Goal: Task Accomplishment & Management: Use online tool/utility

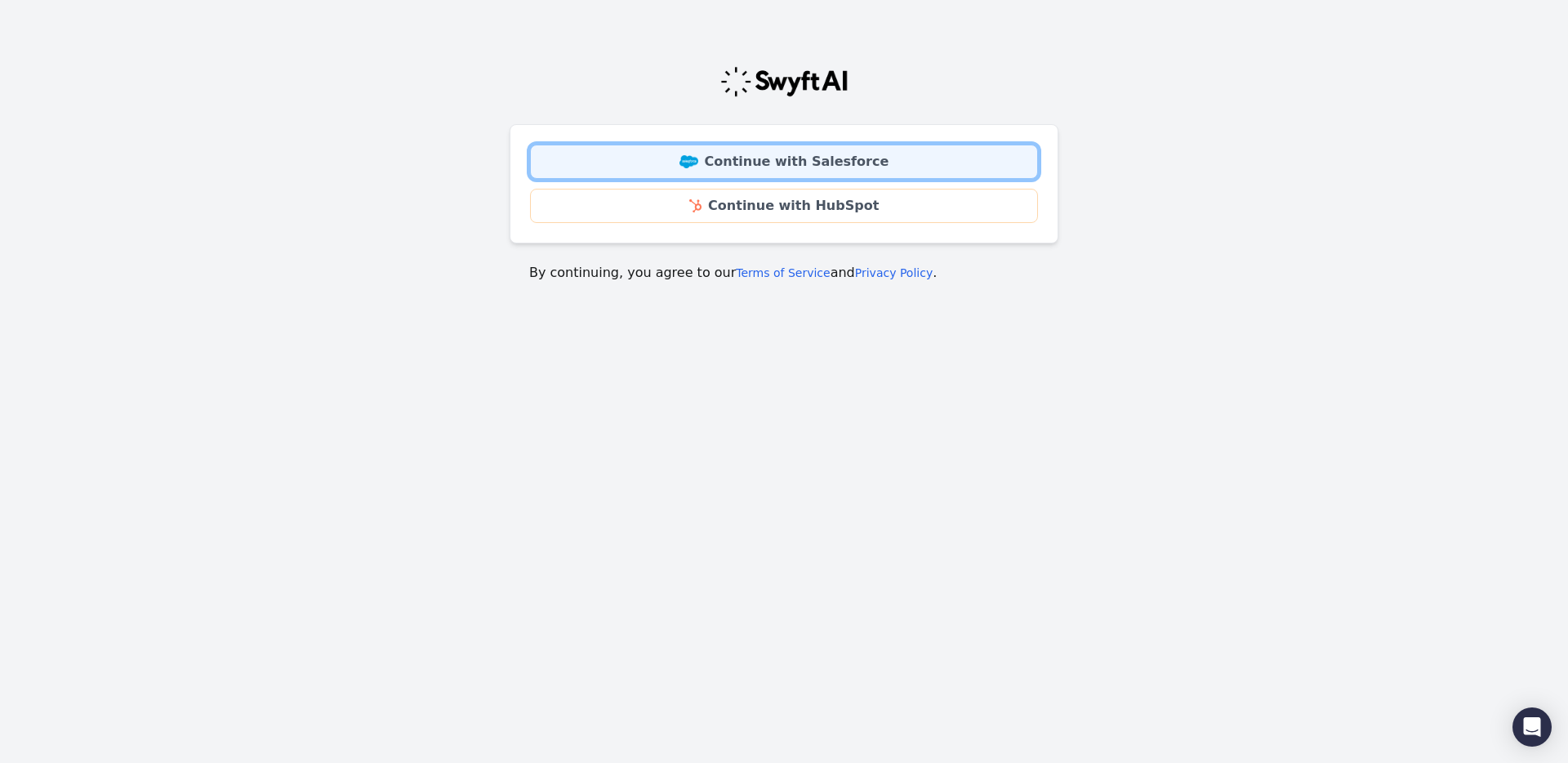
click at [837, 171] on link "Continue with Salesforce" at bounding box center [784, 161] width 508 height 34
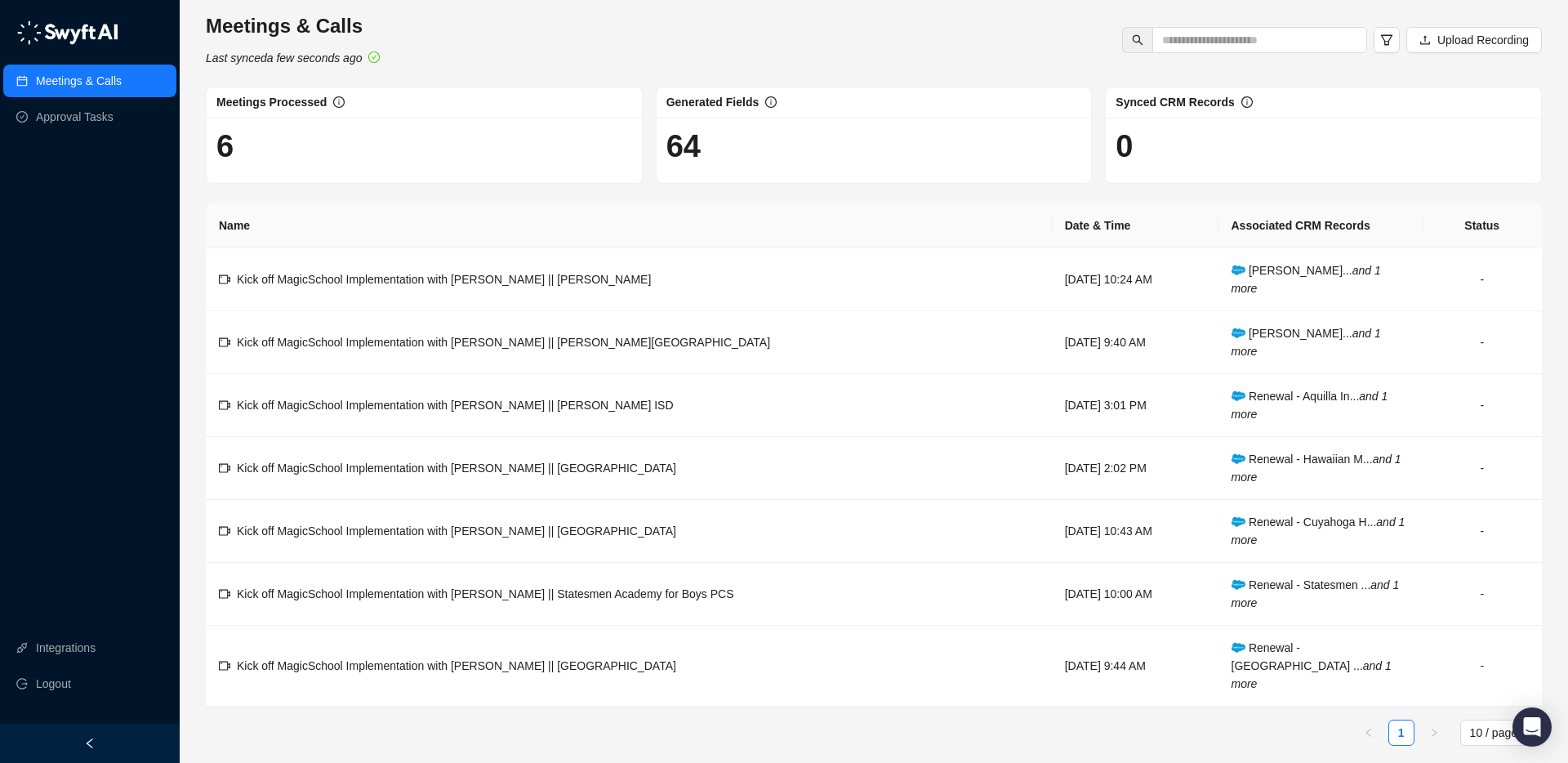
click at [656, 35] on div "Meetings & Calls Last synced a few seconds ago Upload Recording" at bounding box center [873, 39] width 1345 height 53
click at [74, 127] on link "Approval Tasks" at bounding box center [74, 117] width 78 height 32
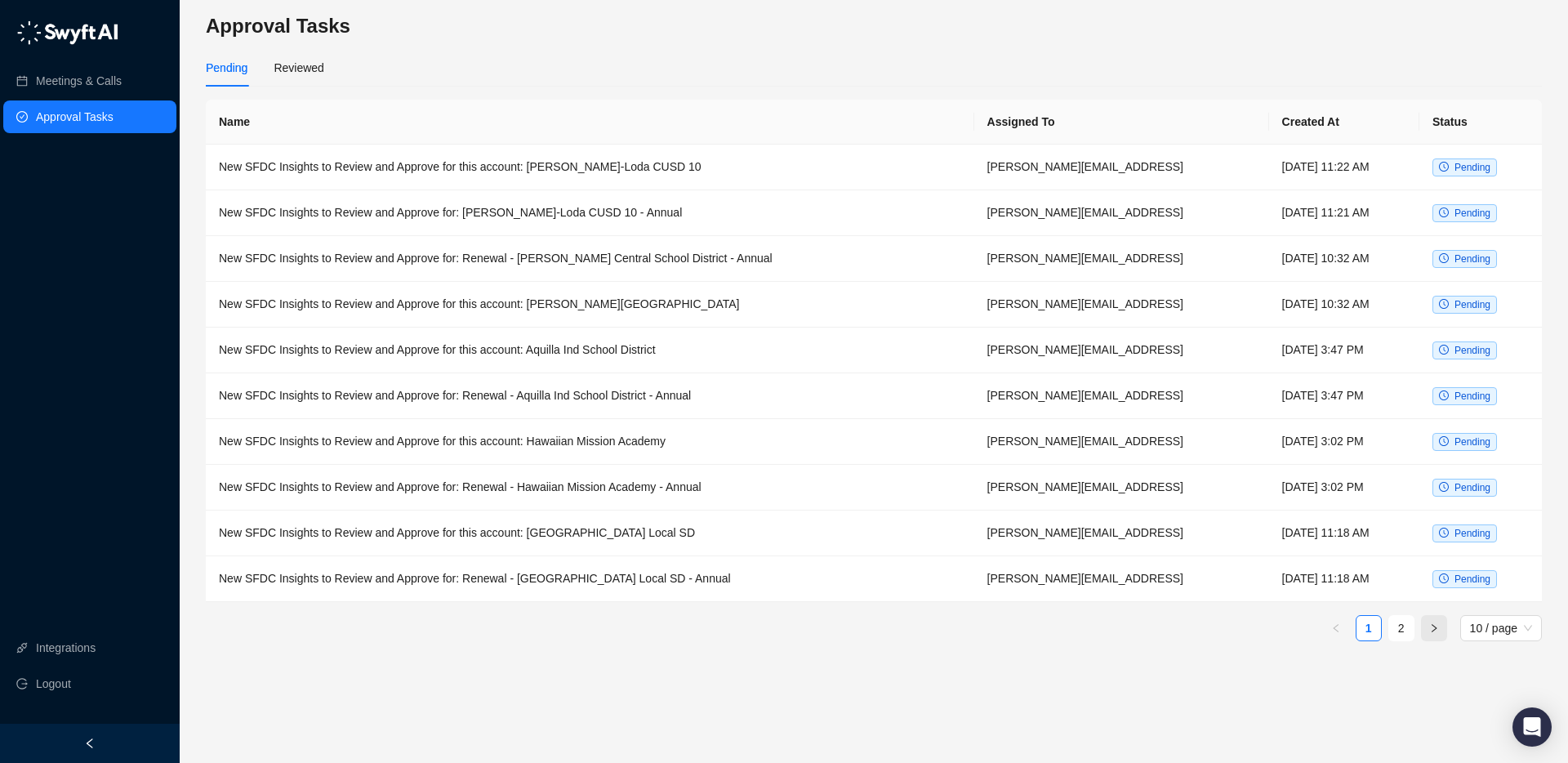
click at [1437, 625] on icon "right" at bounding box center [1433, 628] width 10 height 10
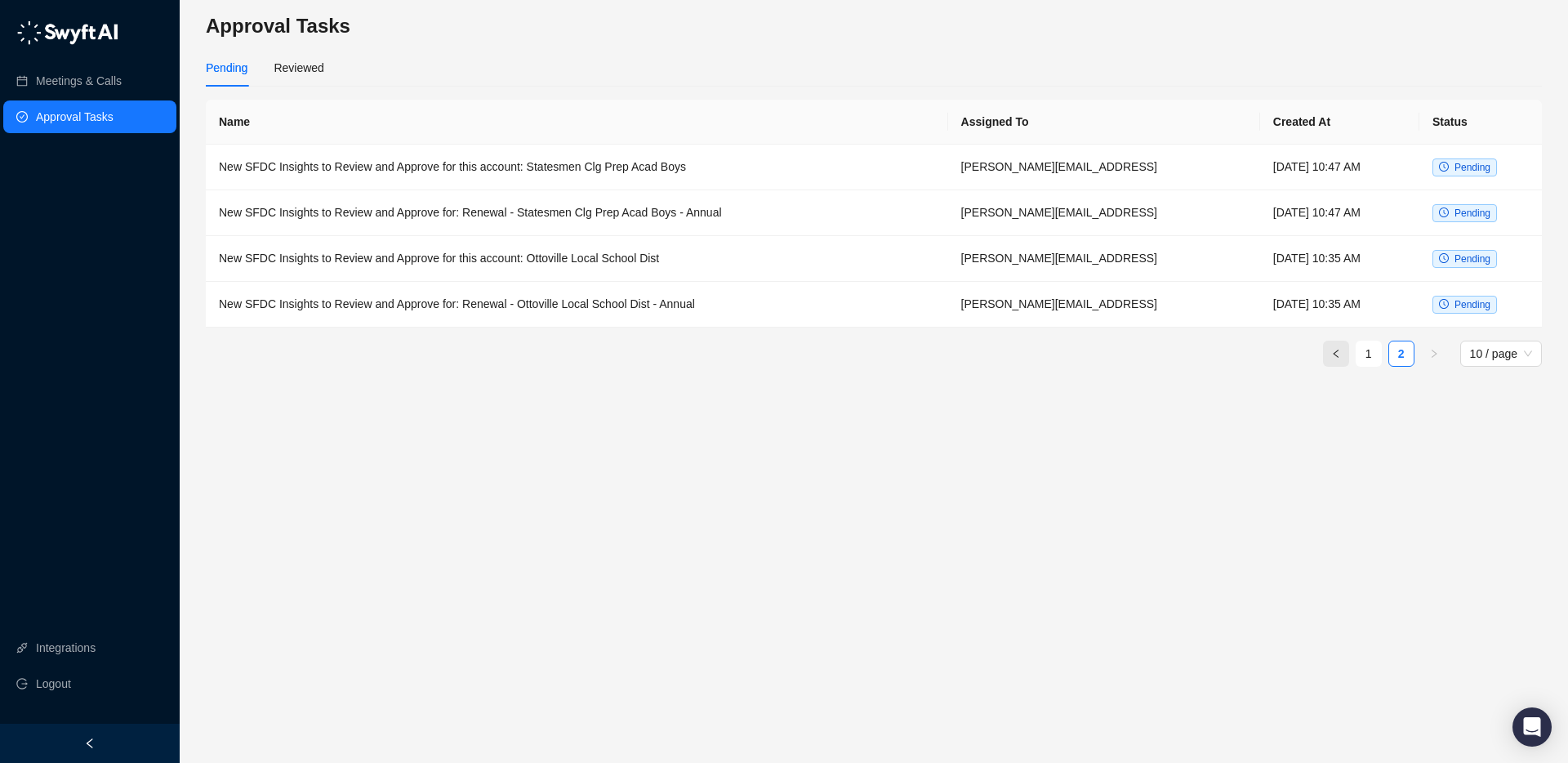
click at [1344, 355] on button "button" at bounding box center [1336, 354] width 26 height 26
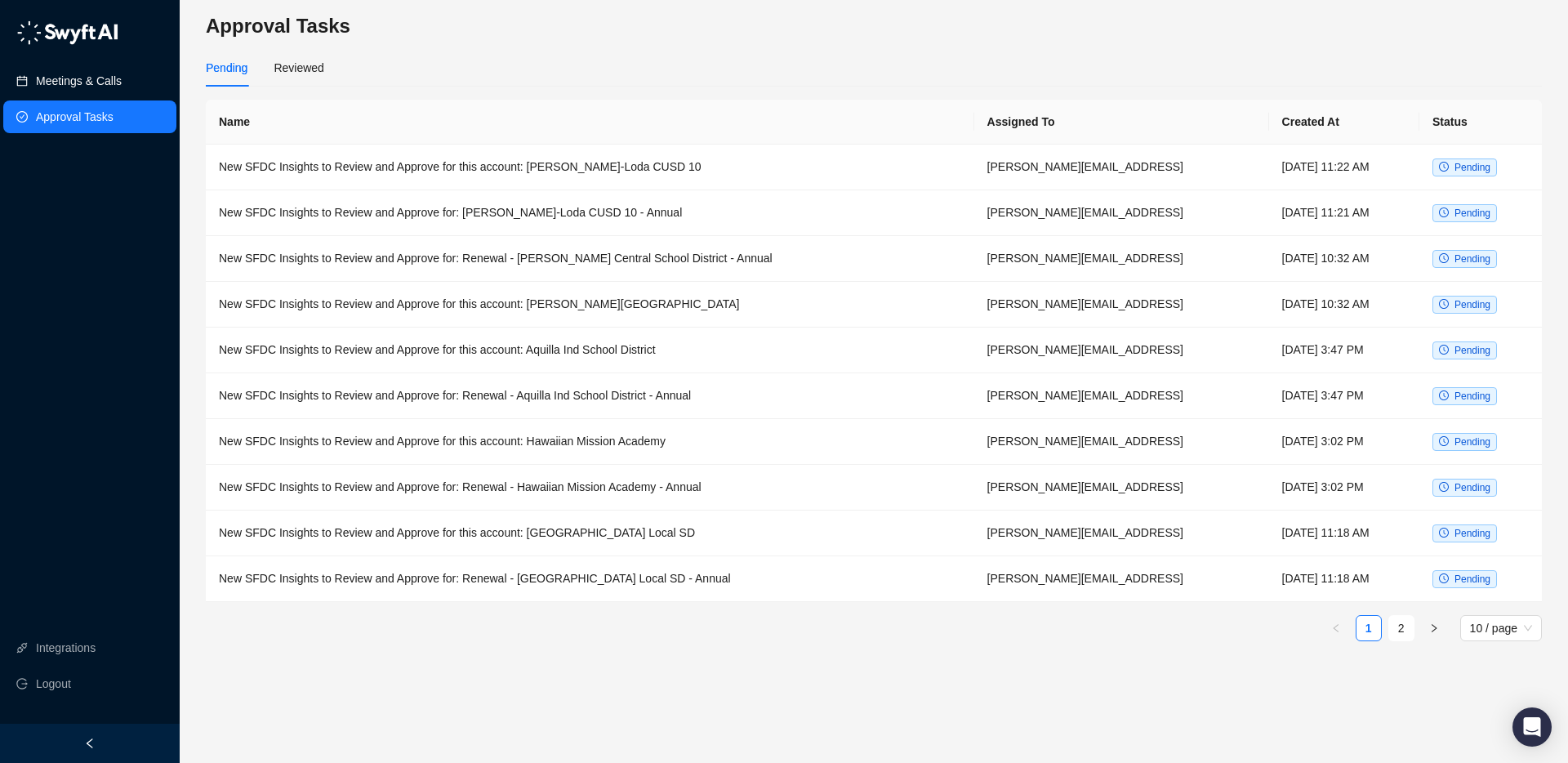
click at [106, 84] on link "Meetings & Calls" at bounding box center [79, 81] width 86 height 32
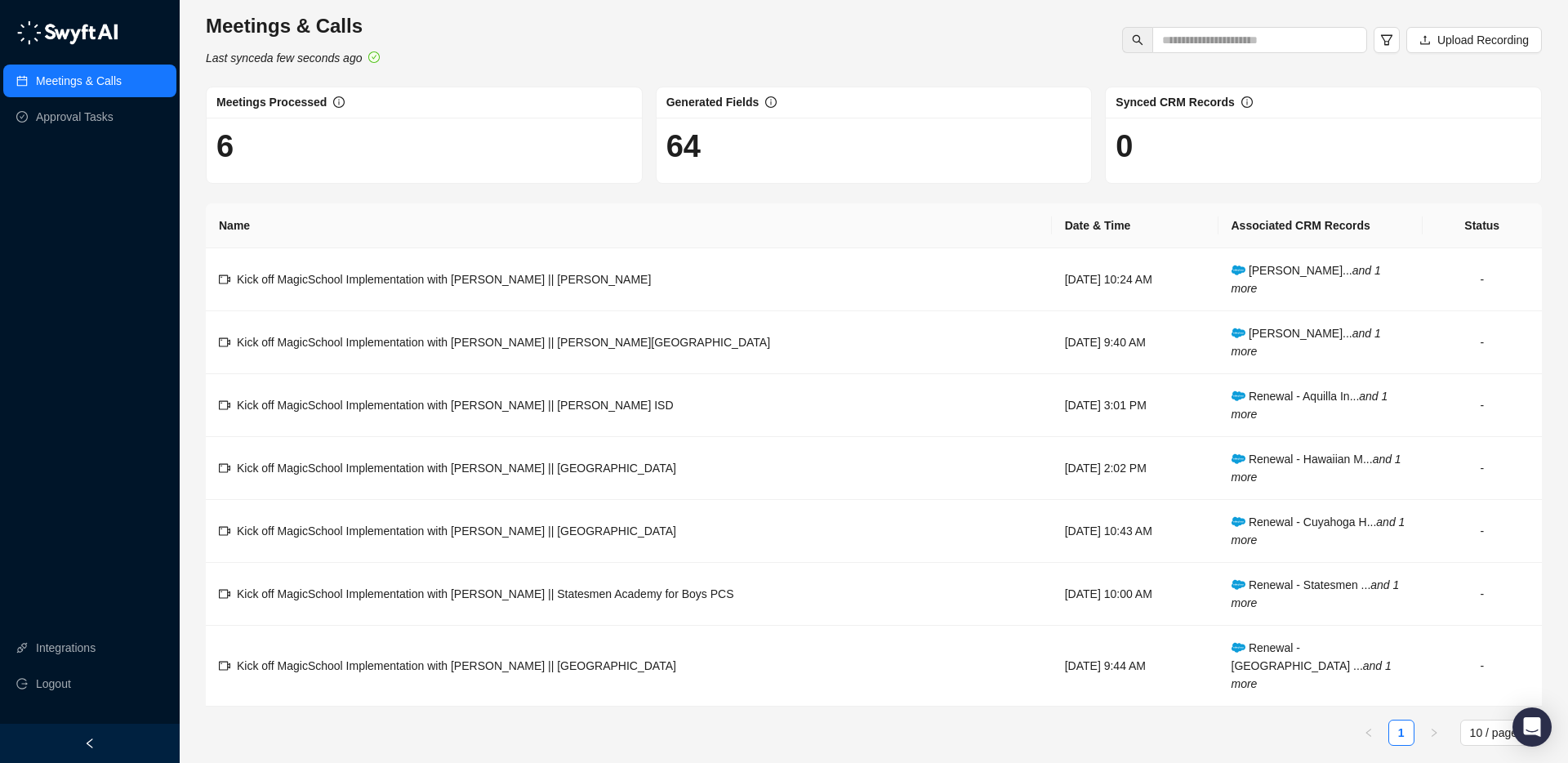
click at [545, 39] on div "Meetings & Calls Last synced a few seconds ago Upload Recording" at bounding box center [873, 39] width 1345 height 53
click at [567, 280] on span "Kick off MagicSchool Implementation with [PERSON_NAME] || [PERSON_NAME]" at bounding box center [443, 279] width 414 height 13
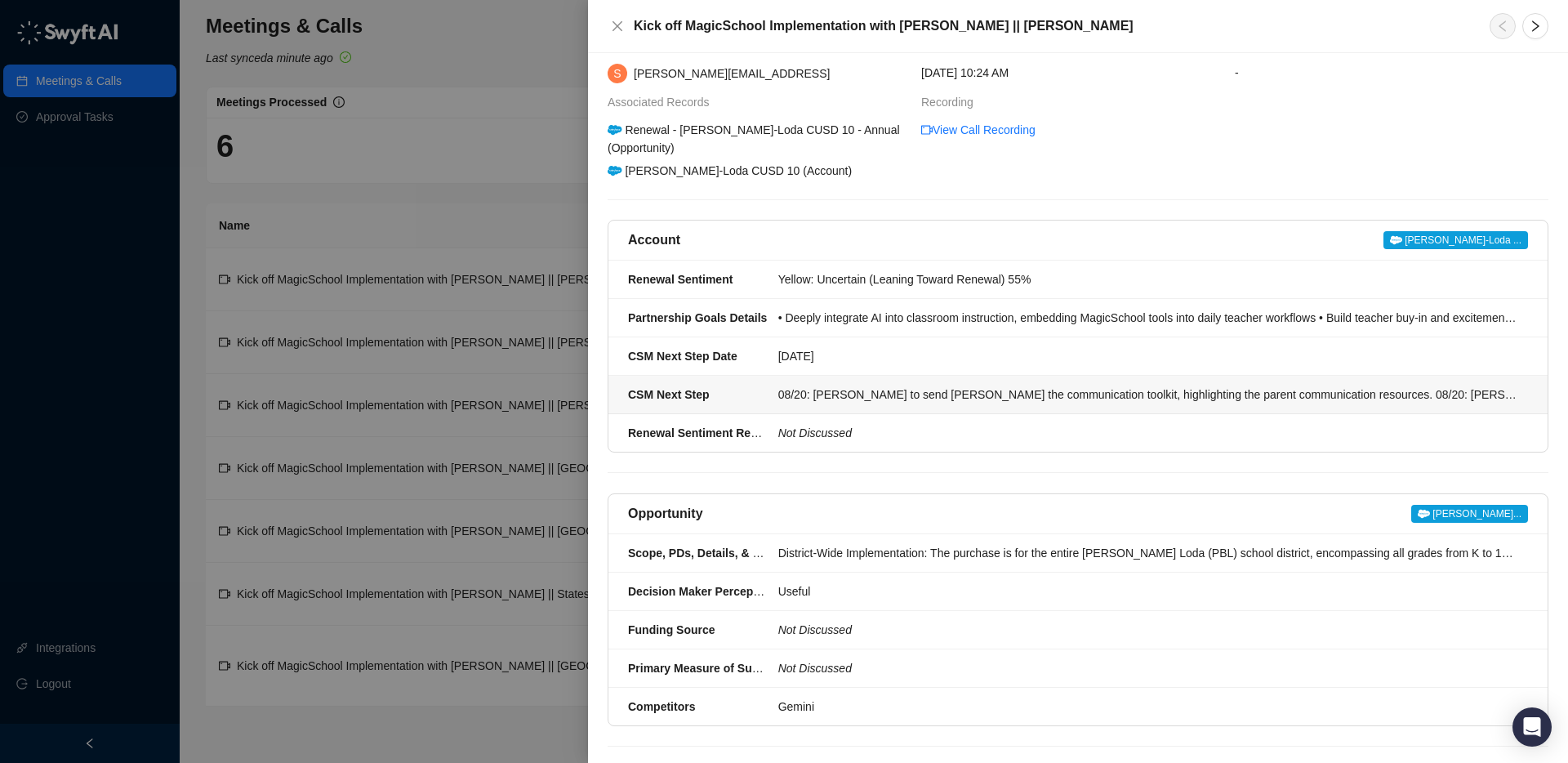
scroll to position [40, 0]
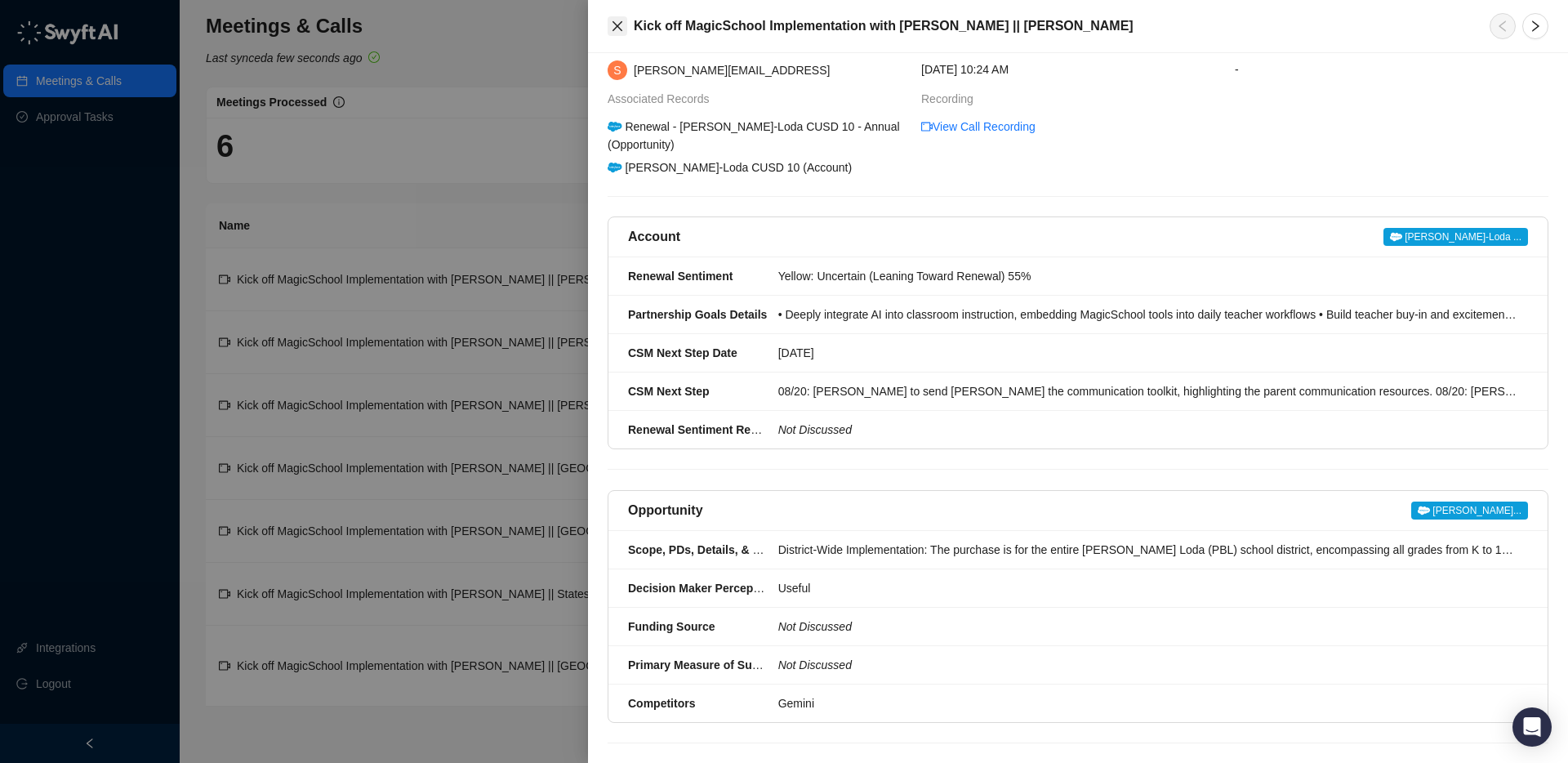
click at [623, 24] on icon "close" at bounding box center [617, 25] width 13 height 13
